Goal: Navigation & Orientation: Find specific page/section

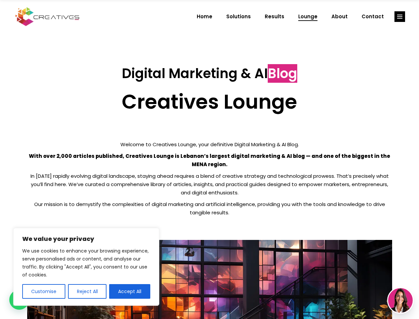
click at [210, 159] on p "With over 2,000 articles published, Creatives Lounge is Lebanon’s largest digit…" at bounding box center [209, 160] width 365 height 17
click at [43, 291] on button "Customise" at bounding box center [43, 291] width 43 height 15
click at [0, 0] on div at bounding box center [0, 0] width 0 height 0
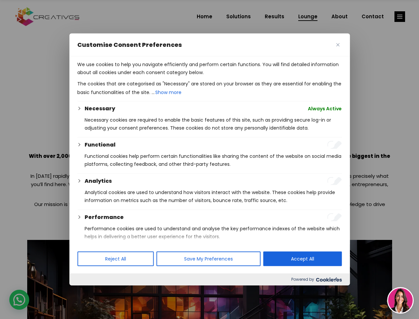
click at [130, 76] on p "We use cookies to help you navigate efficiently and perform certain functions. …" at bounding box center [209, 68] width 265 height 16
click at [400, 17] on div at bounding box center [209, 159] width 419 height 319
click at [401, 300] on img at bounding box center [400, 300] width 25 height 25
